Goal: Information Seeking & Learning: Check status

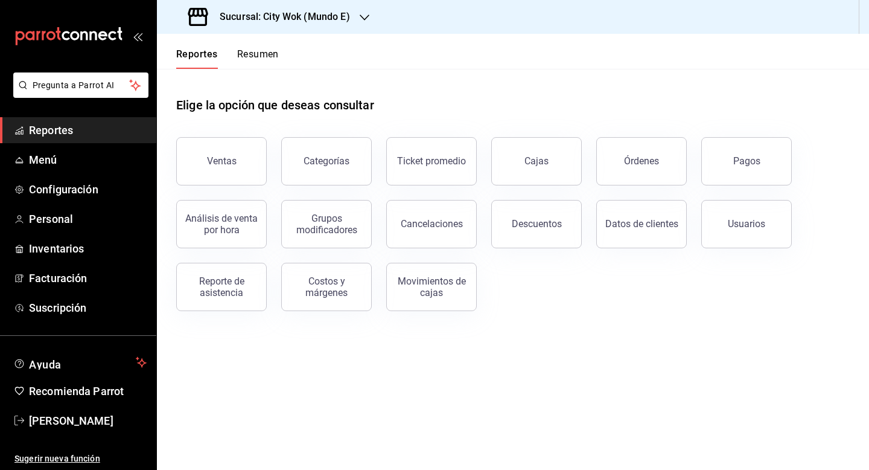
click at [266, 54] on button "Resumen" at bounding box center [258, 58] width 42 height 21
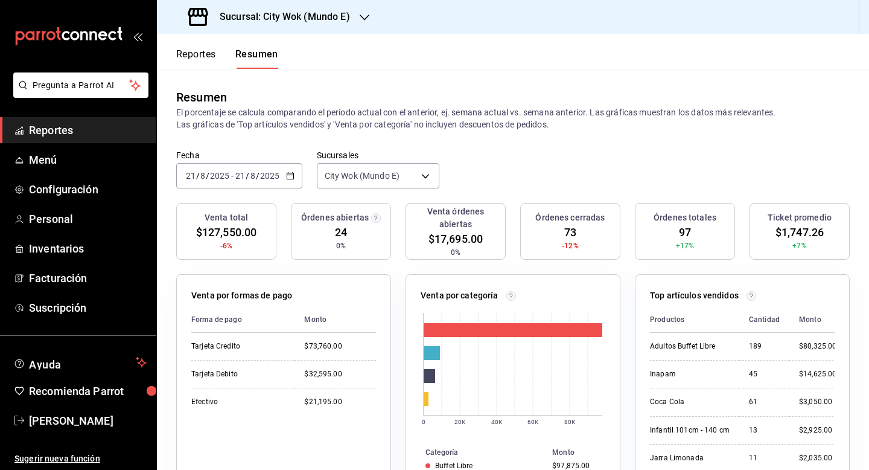
click at [335, 11] on h3 "Sucursal: City Wok (Mundo E)" at bounding box center [280, 17] width 140 height 14
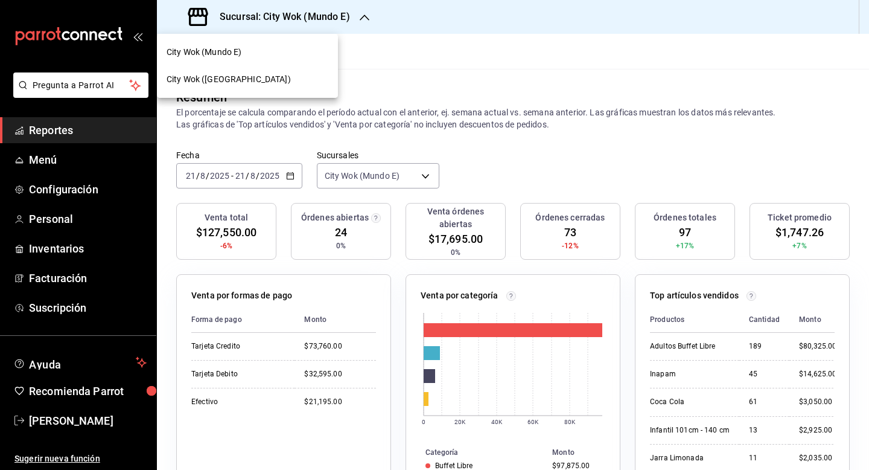
click at [270, 85] on div "City Wok (Tepeyac)" at bounding box center [248, 79] width 162 height 13
